Goal: Task Accomplishment & Management: Use online tool/utility

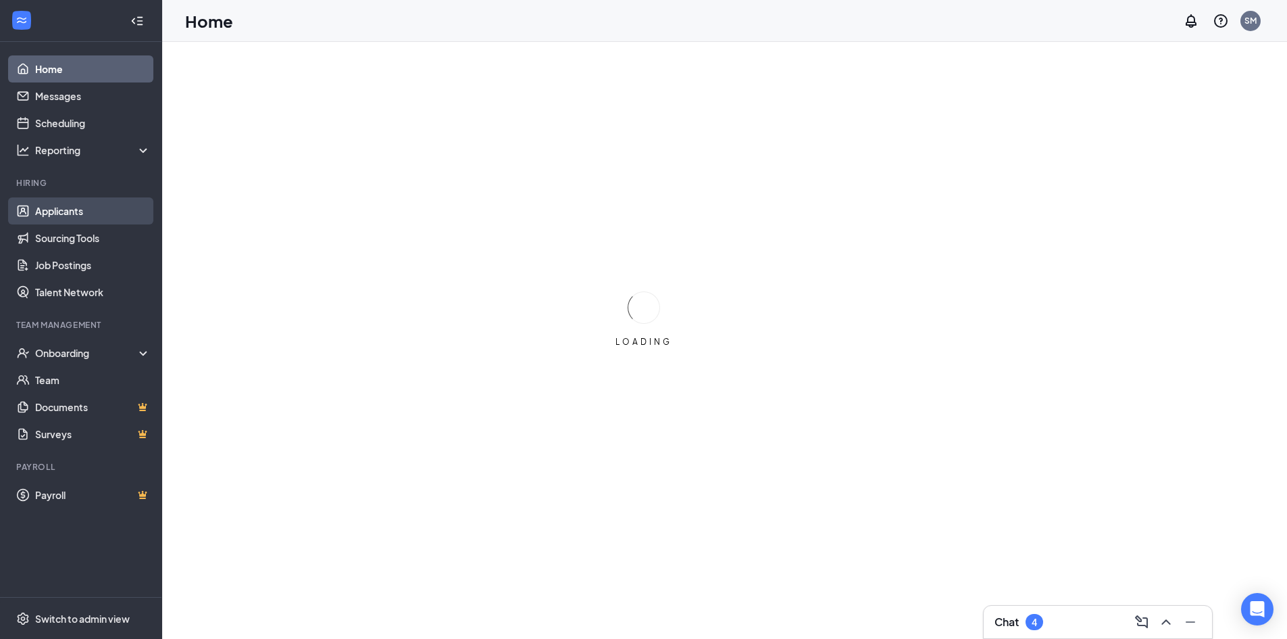
click at [61, 212] on link "Applicants" at bounding box center [93, 210] width 116 height 27
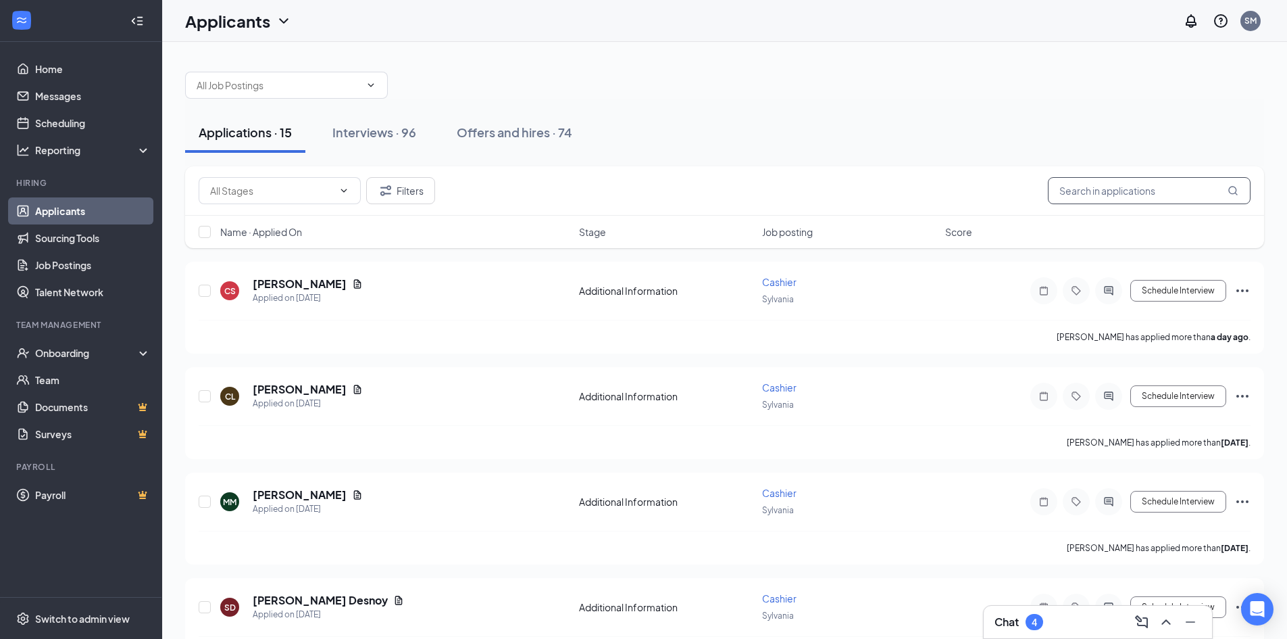
click at [1108, 187] on input "text" at bounding box center [1149, 190] width 203 height 27
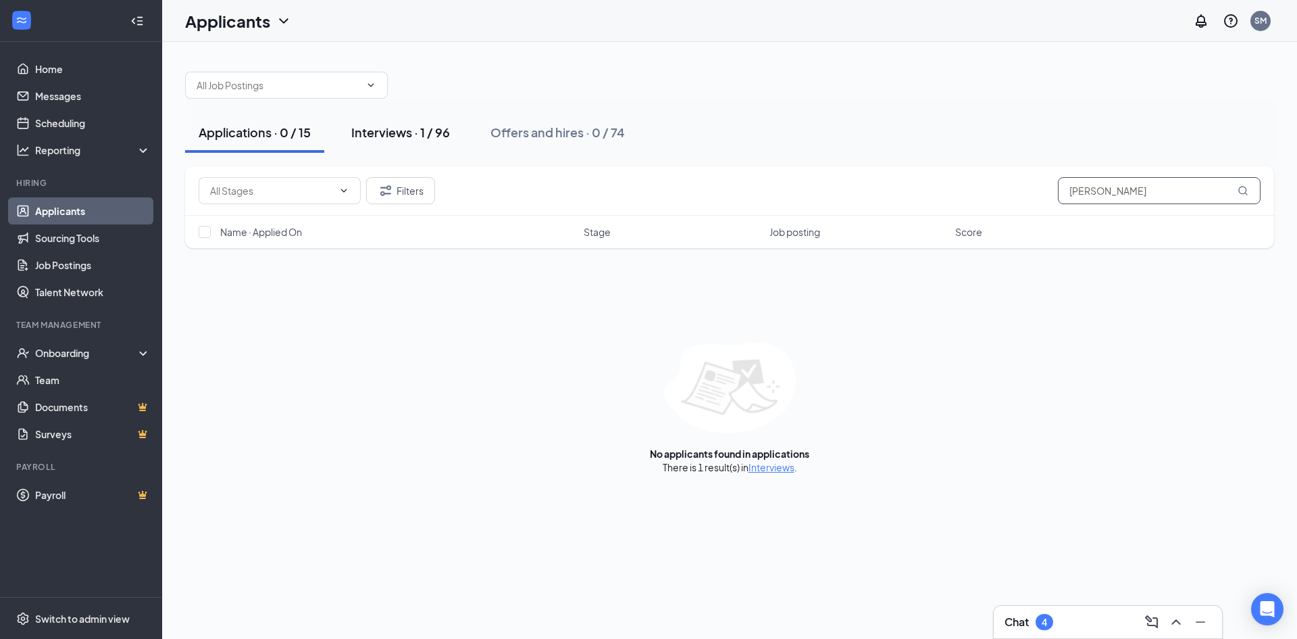
type input "[PERSON_NAME]"
click at [403, 140] on div "Interviews · 1 / 96" at bounding box center [400, 132] width 99 height 17
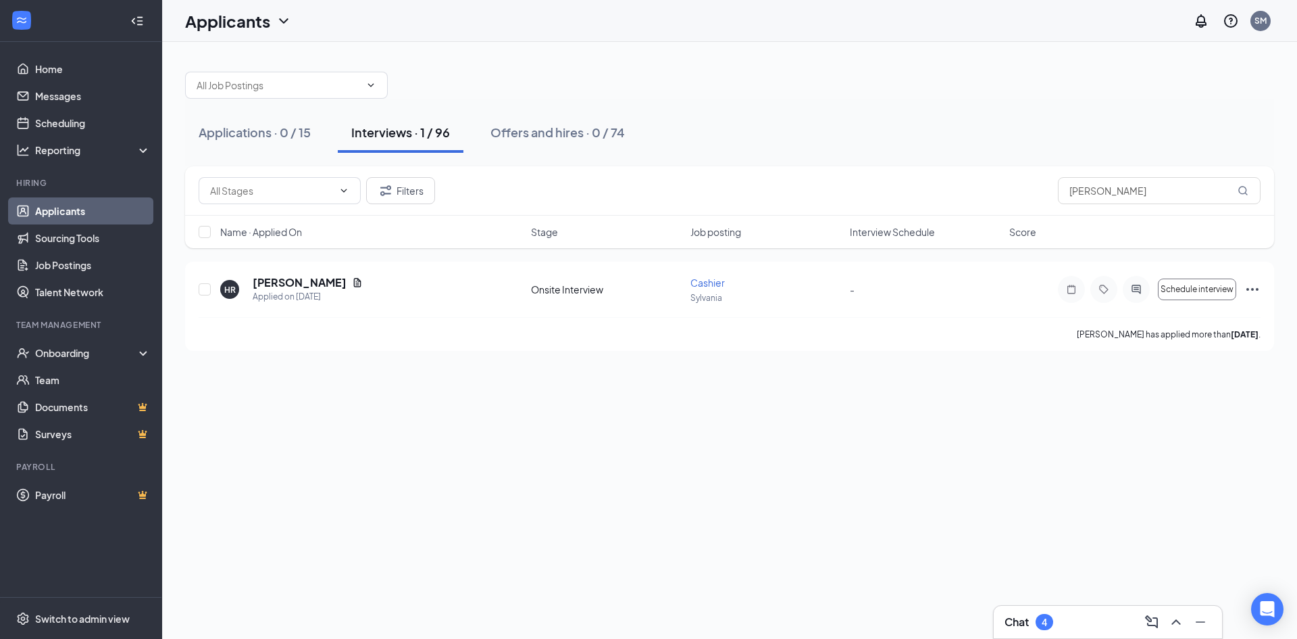
click at [1065, 616] on div "Chat 4" at bounding box center [1108, 622] width 207 height 22
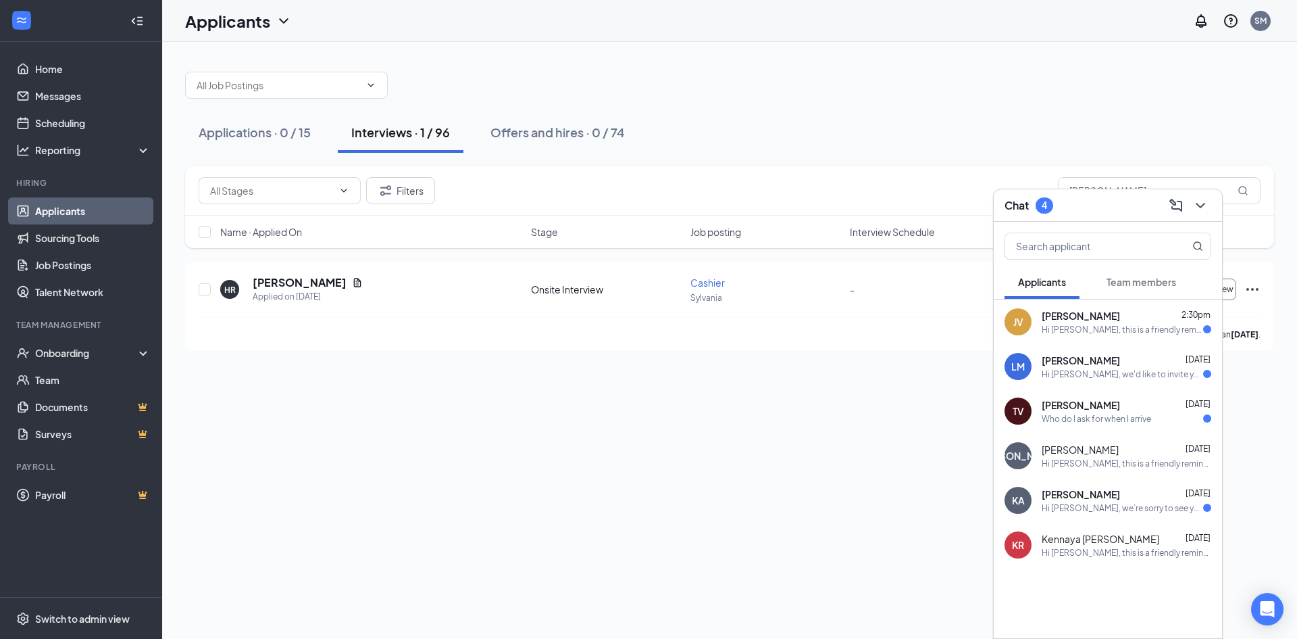
click at [847, 474] on div "Applications · 0 / 15 Interviews · 1 / 96 Offers and hires · 0 / 74 Filters [PE…" at bounding box center [729, 340] width 1135 height 597
click at [287, 137] on div "Applications · 0 / 15" at bounding box center [255, 132] width 112 height 17
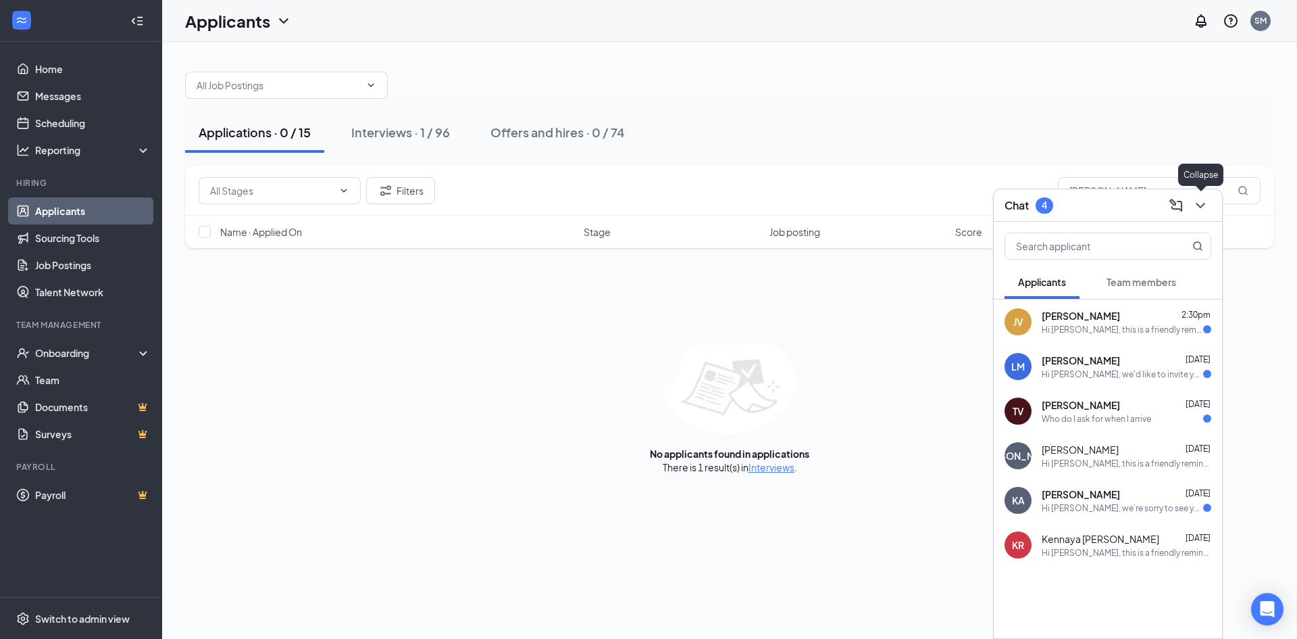
click at [1195, 203] on icon "ChevronDown" at bounding box center [1201, 205] width 16 height 16
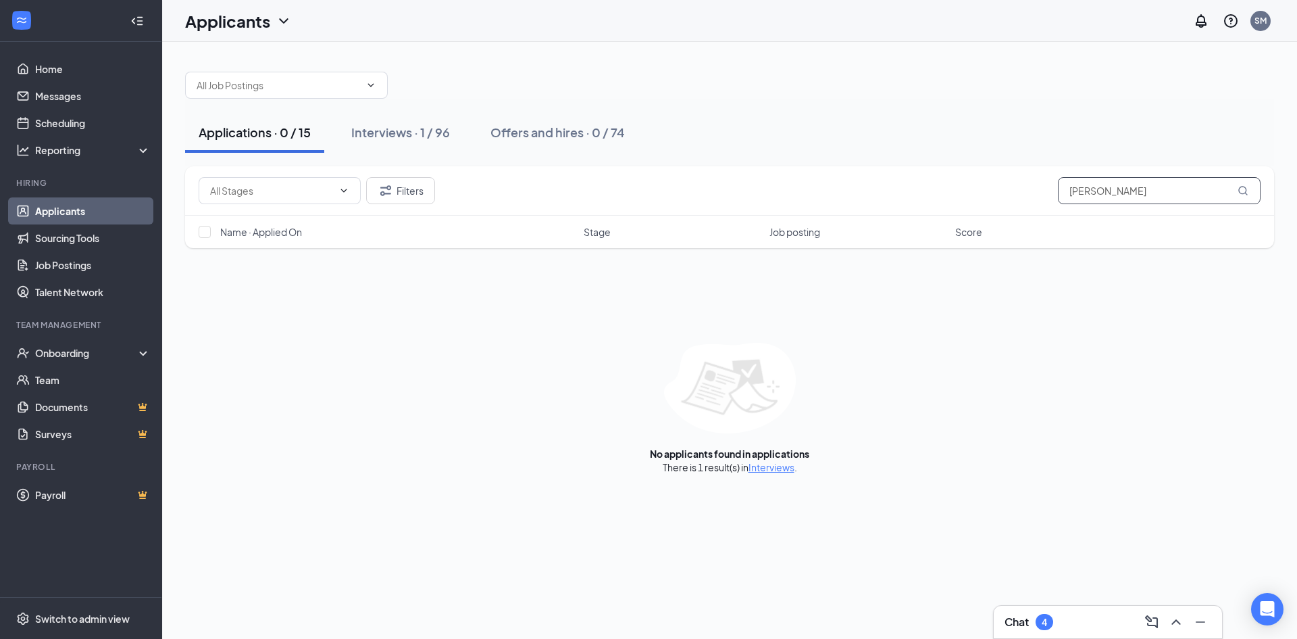
click at [1106, 193] on input "[PERSON_NAME]" at bounding box center [1159, 190] width 203 height 27
type input "[PERSON_NAME]"
click at [421, 134] on div "Interviews · 1 / 96" at bounding box center [400, 132] width 99 height 17
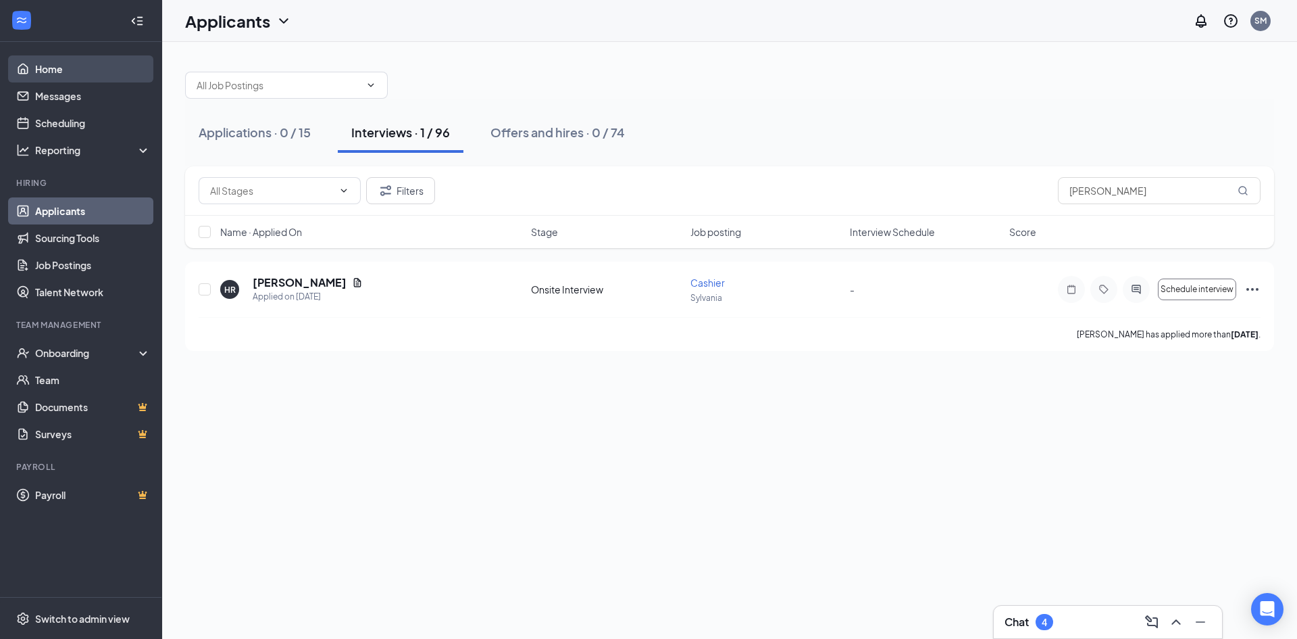
click at [45, 72] on link "Home" at bounding box center [93, 68] width 116 height 27
